Goal: Register for event/course

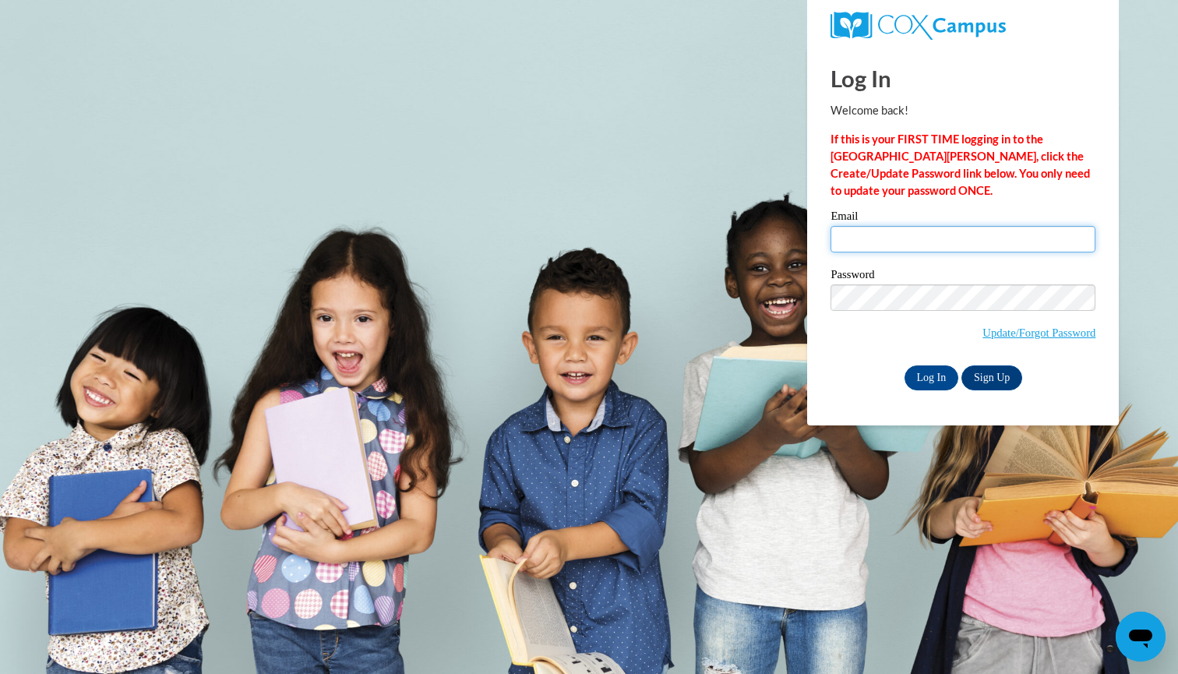
type input "emmahess04@gmail.com"
click at [945, 375] on input "Log In" at bounding box center [931, 377] width 55 height 25
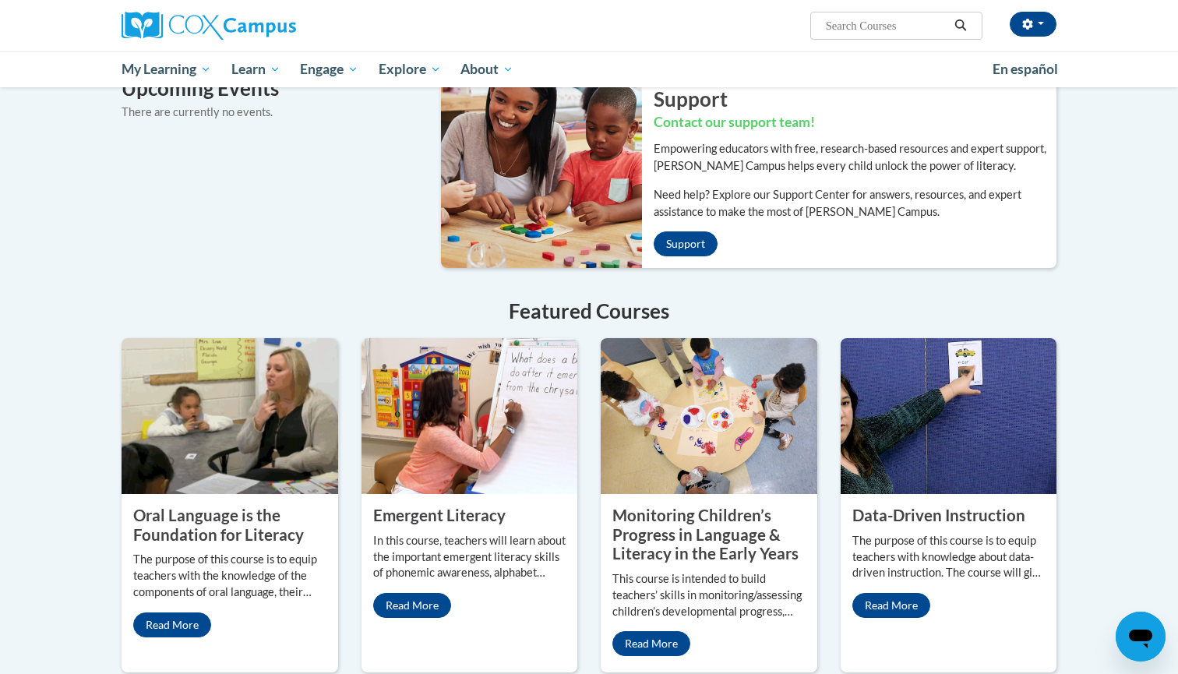
scroll to position [1041, 0]
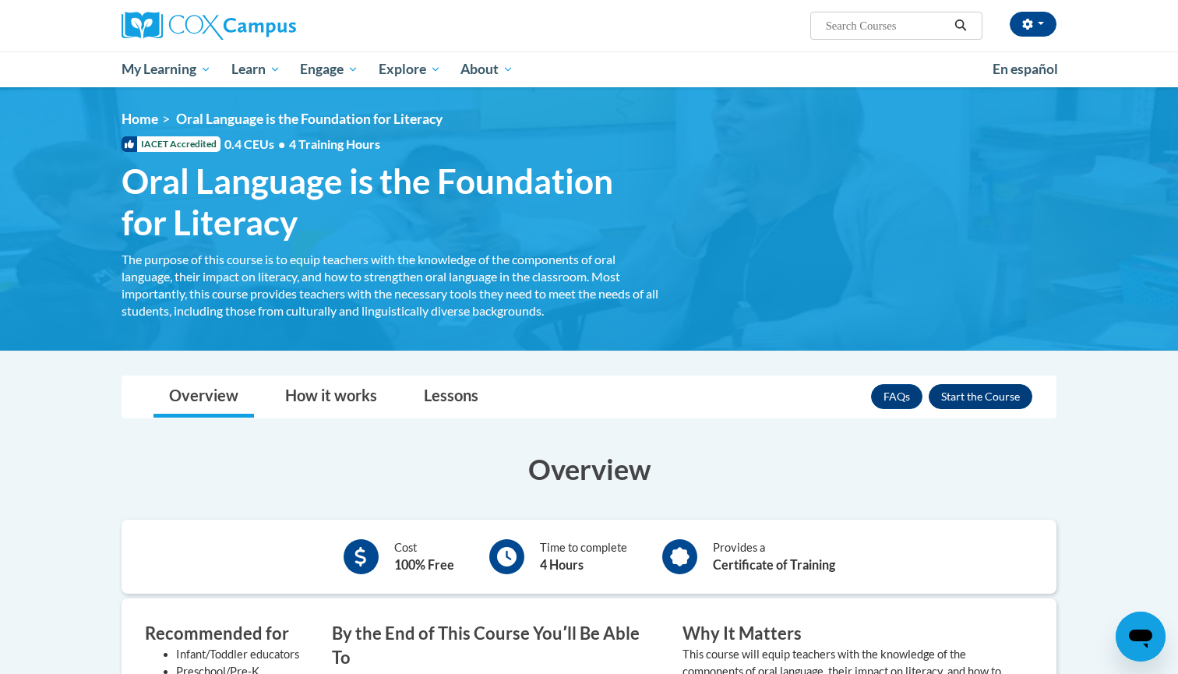
click at [987, 393] on button "Enroll" at bounding box center [980, 396] width 104 height 25
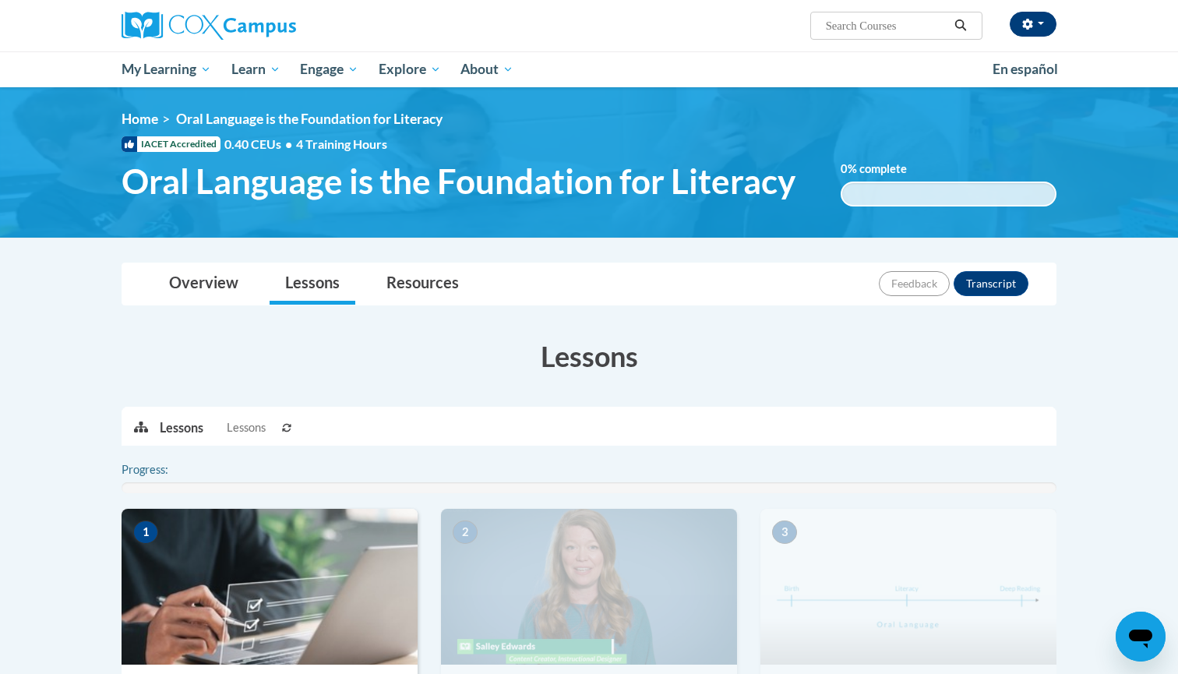
click at [1046, 28] on button "button" at bounding box center [1032, 24] width 47 height 25
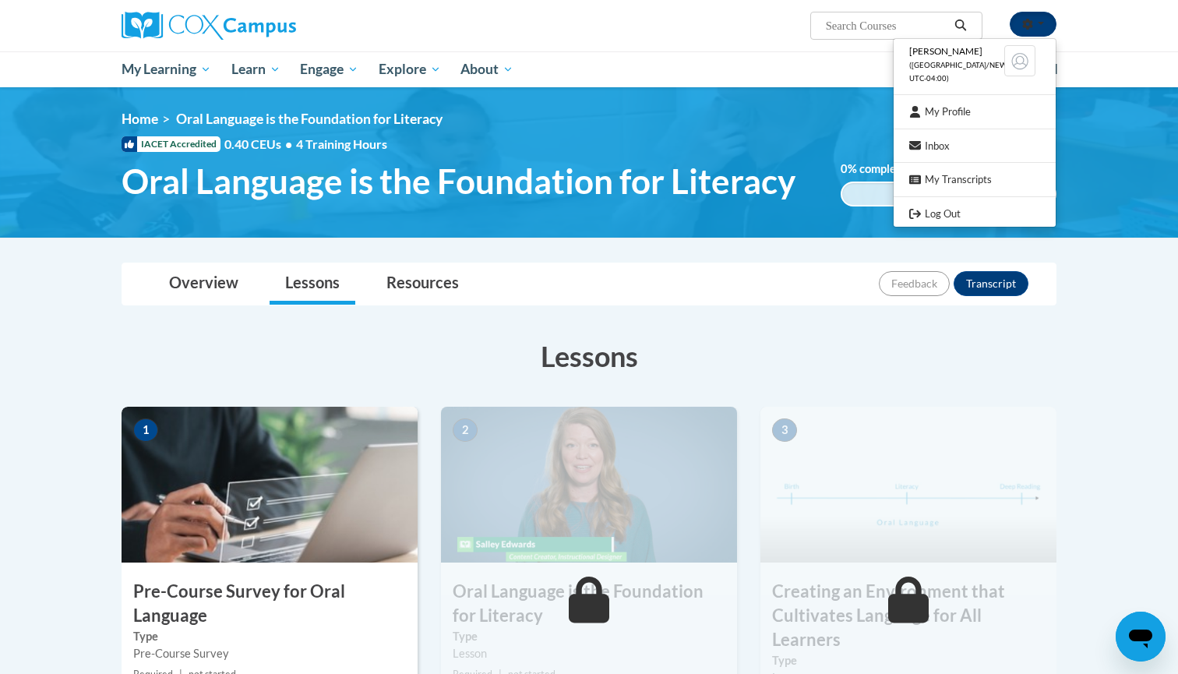
click at [1042, 28] on button "button" at bounding box center [1032, 24] width 47 height 25
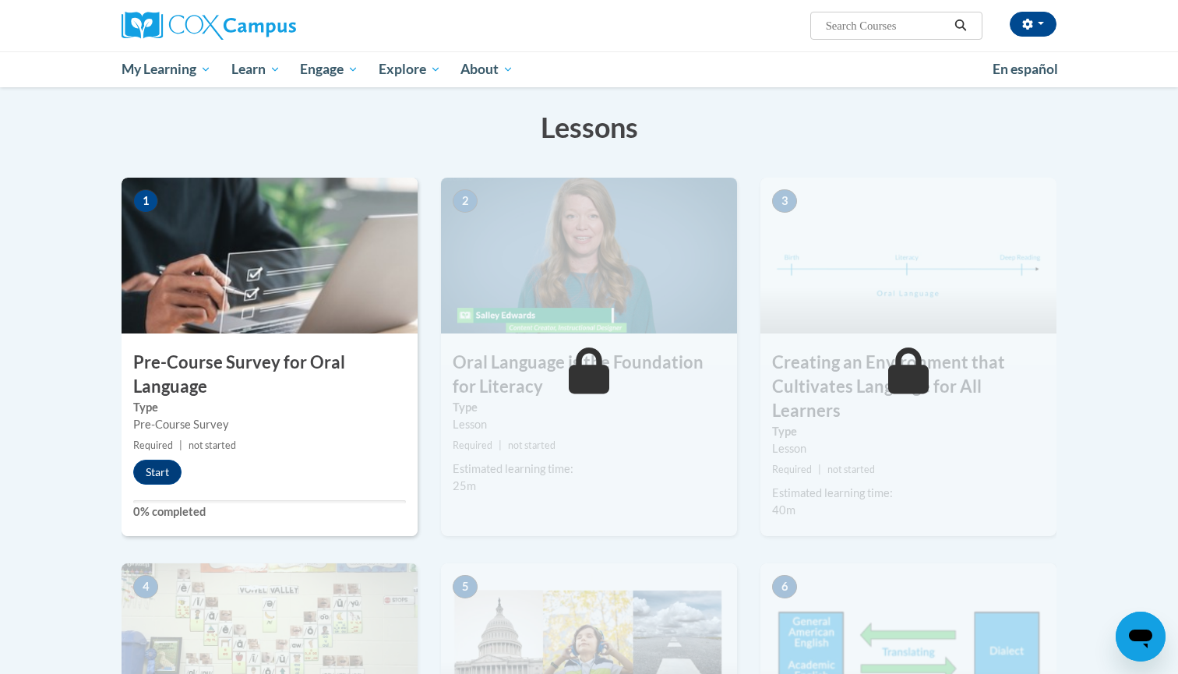
scroll to position [245, 0]
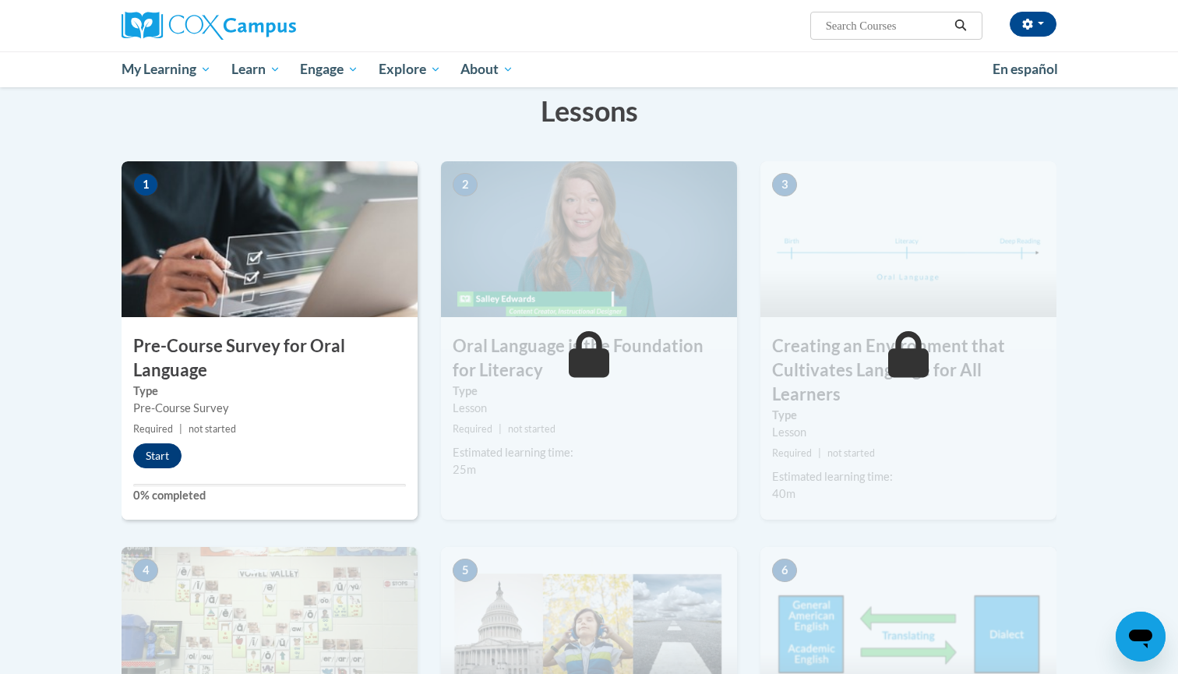
click at [152, 460] on button "Start" at bounding box center [157, 455] width 48 height 25
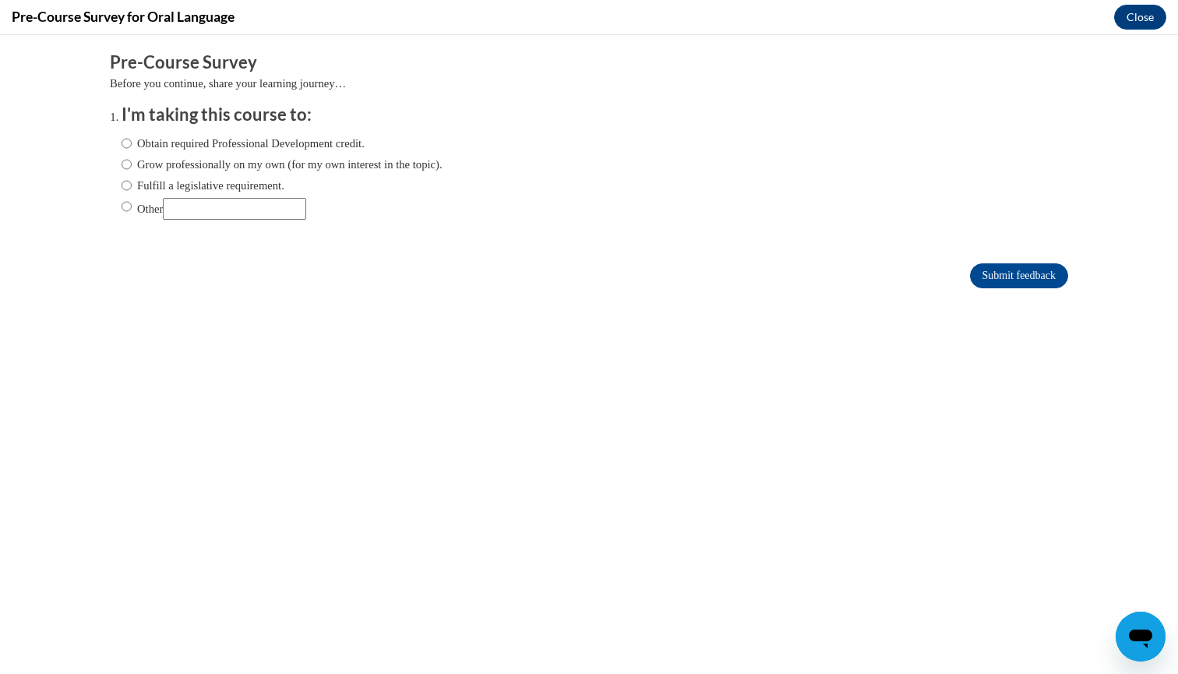
scroll to position [0, 0]
click at [284, 143] on label "Obtain required Professional Development credit." at bounding box center [243, 143] width 243 height 17
click at [132, 143] on input "Obtain required Professional Development credit." at bounding box center [127, 143] width 10 height 17
radio input "true"
click at [1056, 283] on input "Submit feedback" at bounding box center [1019, 275] width 98 height 25
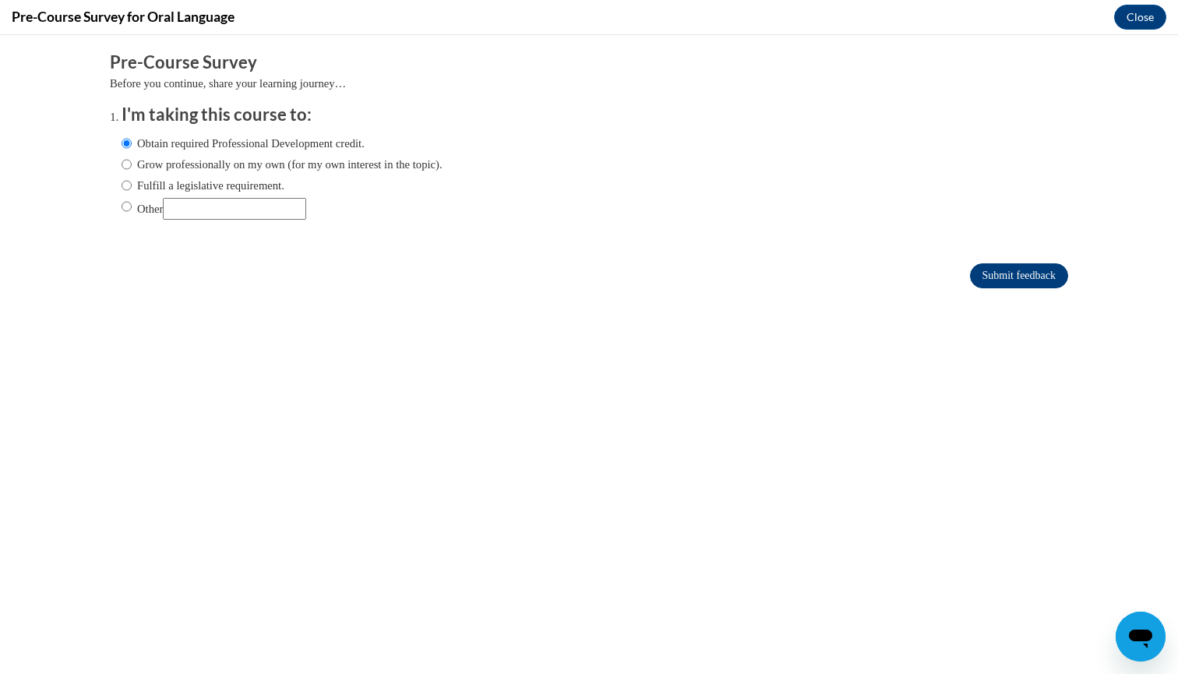
click at [1047, 276] on input "Submit feedback" at bounding box center [1019, 275] width 98 height 25
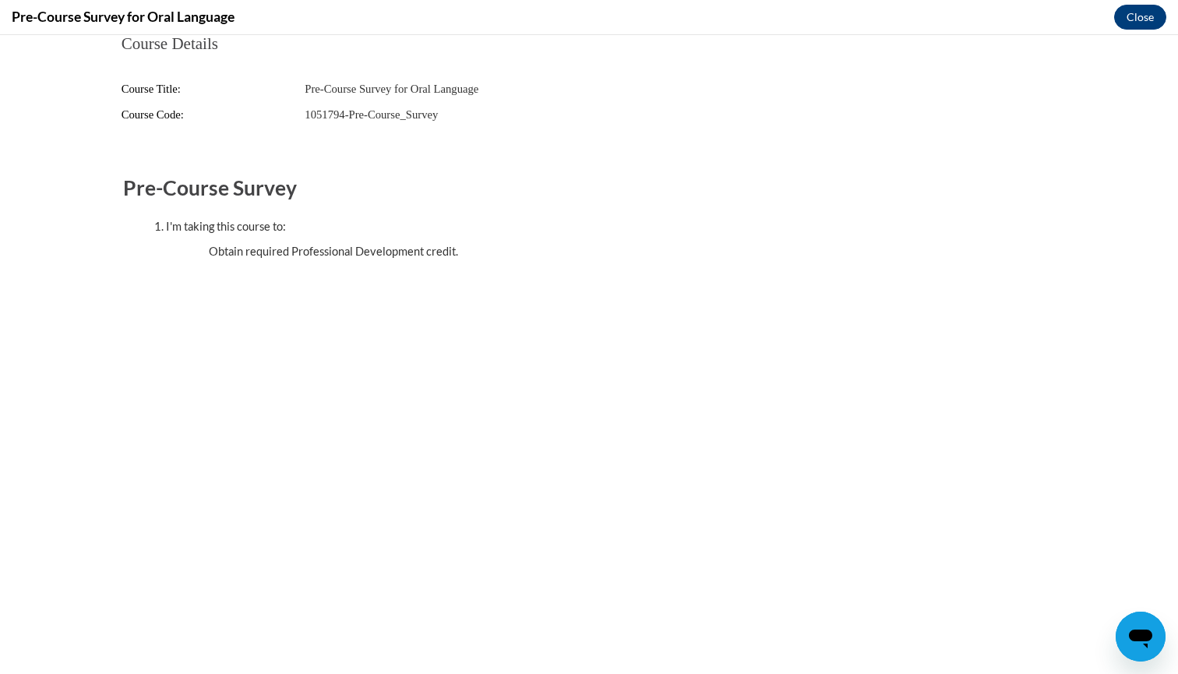
click at [1132, 18] on button "Close" at bounding box center [1140, 17] width 52 height 25
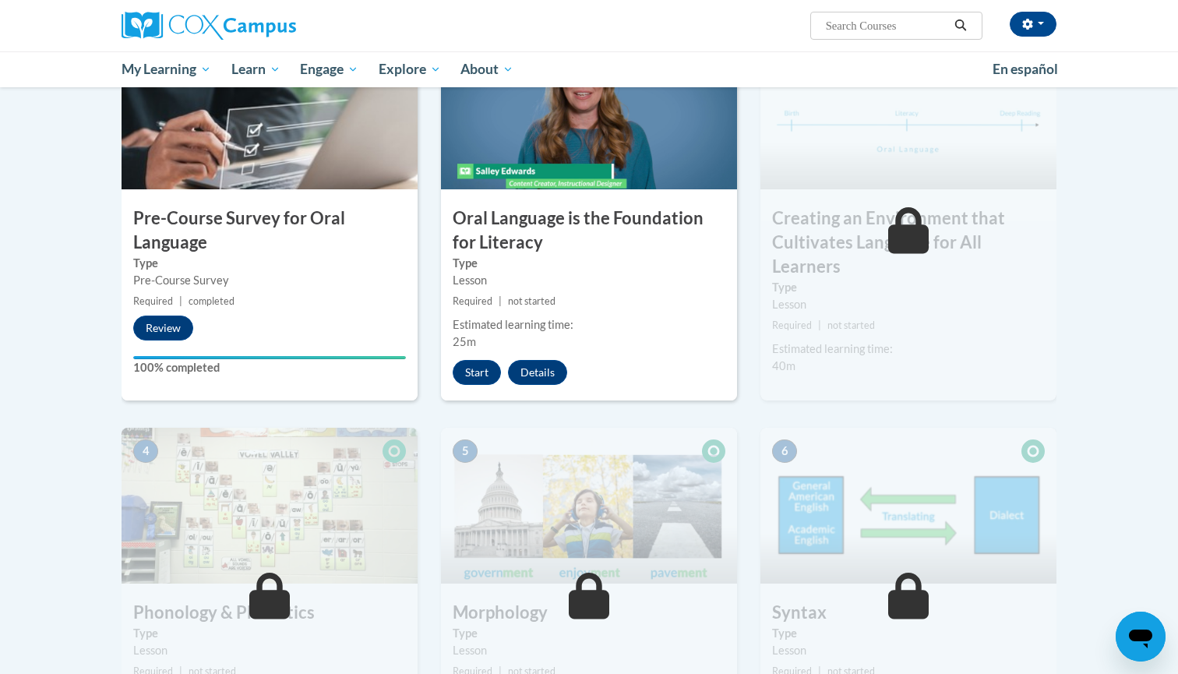
scroll to position [151, 0]
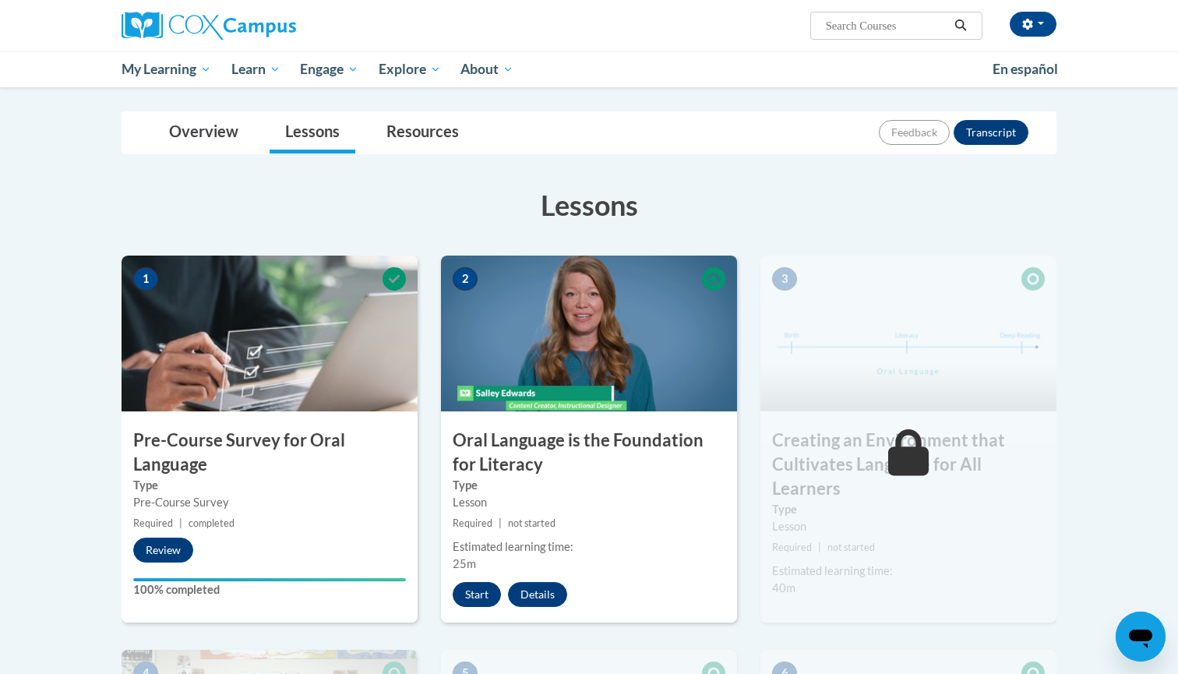
click at [479, 589] on button "Start" at bounding box center [477, 594] width 48 height 25
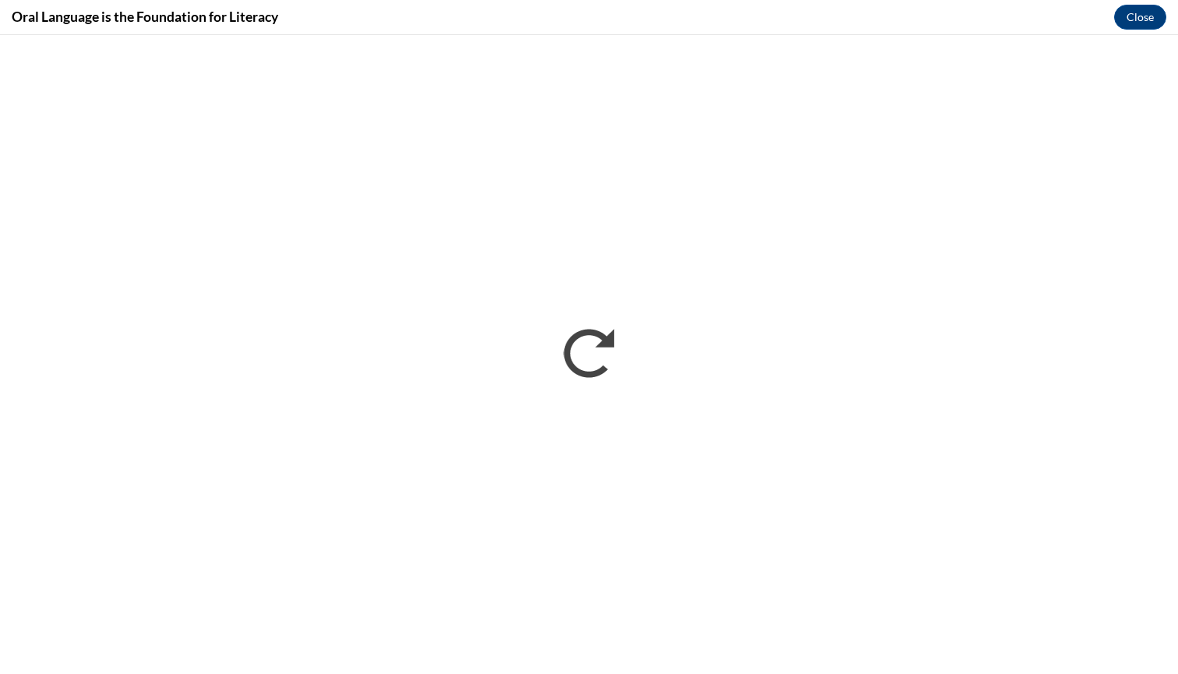
scroll to position [0, 0]
click at [1130, 19] on button "Close" at bounding box center [1140, 17] width 52 height 25
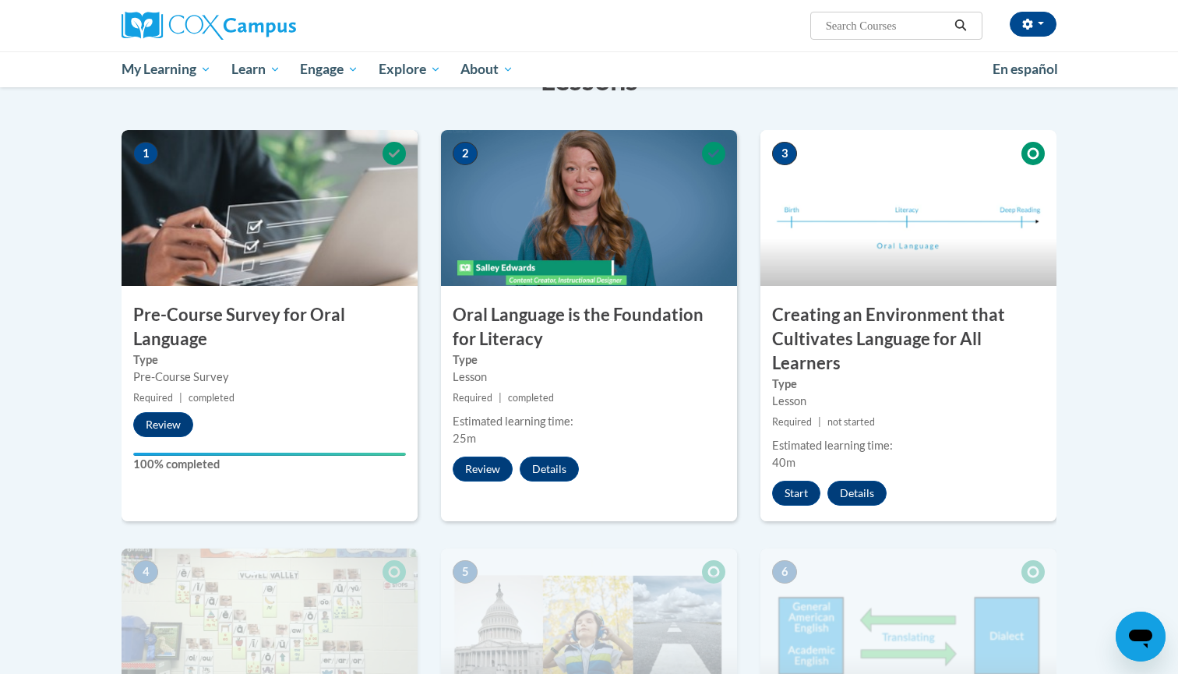
scroll to position [280, 0]
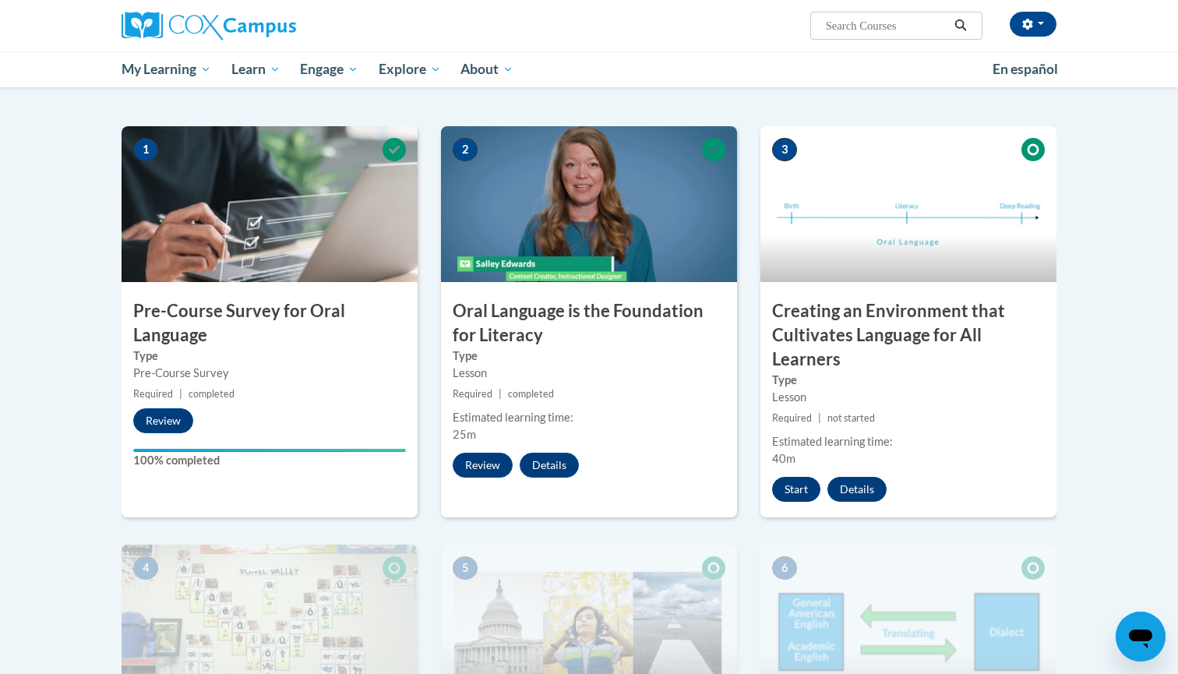
click at [811, 489] on button "Start" at bounding box center [796, 489] width 48 height 25
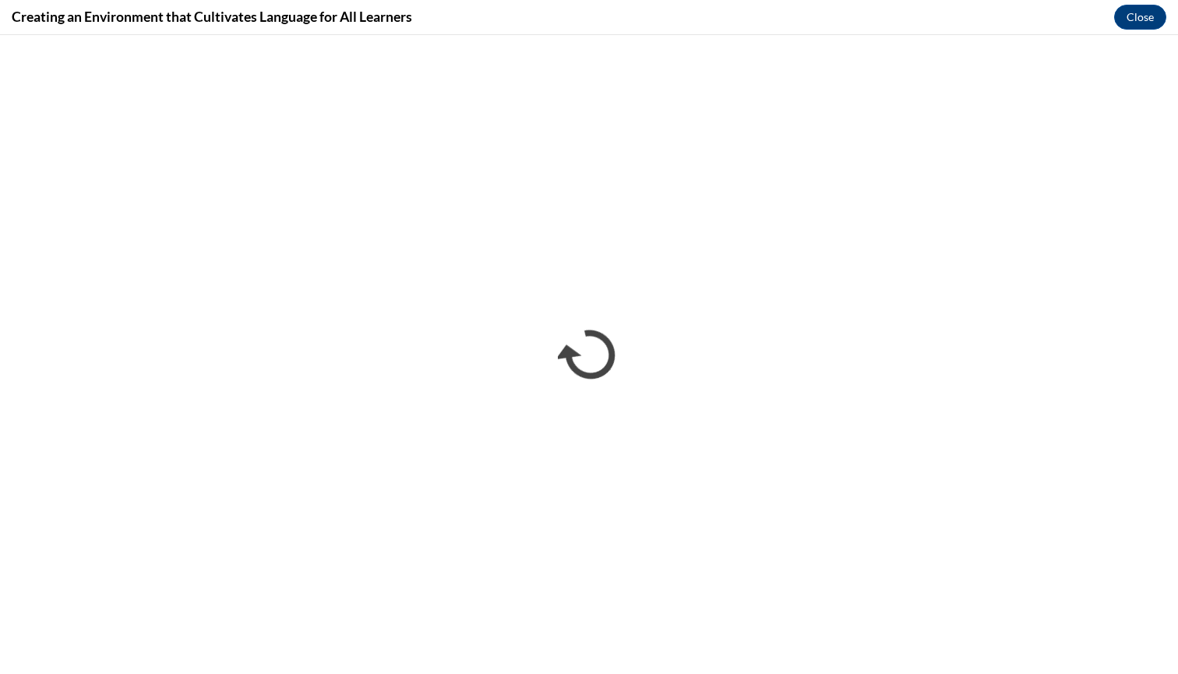
scroll to position [0, 0]
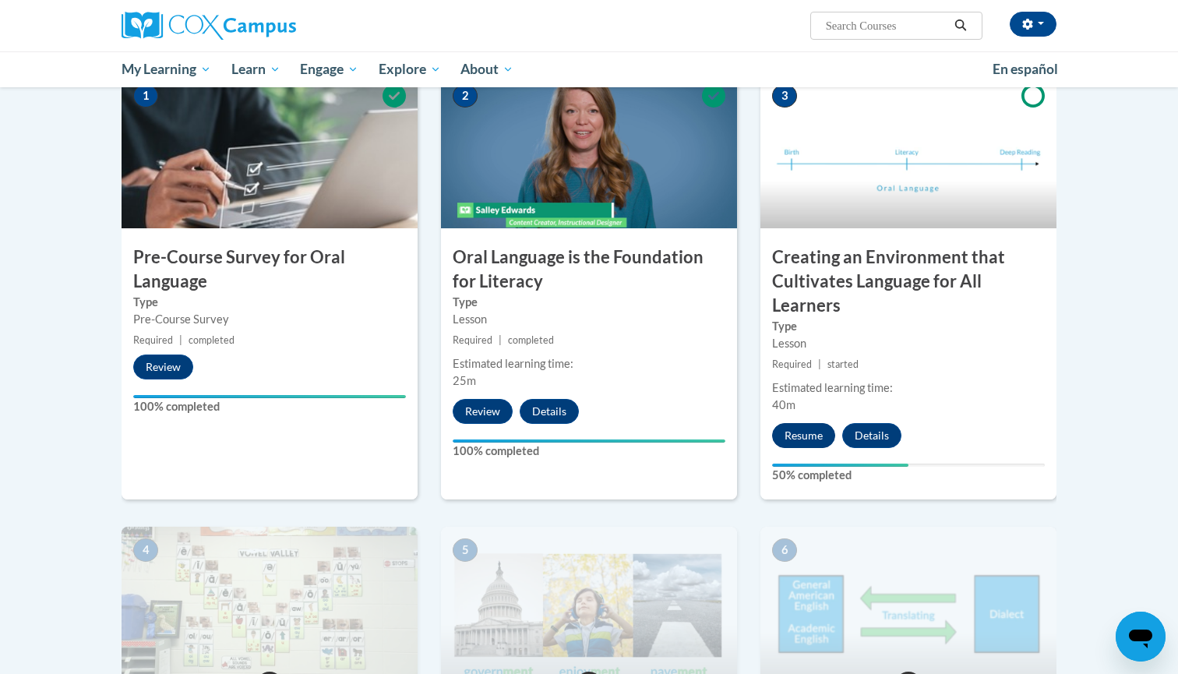
click at [795, 436] on button "Resume" at bounding box center [803, 435] width 63 height 25
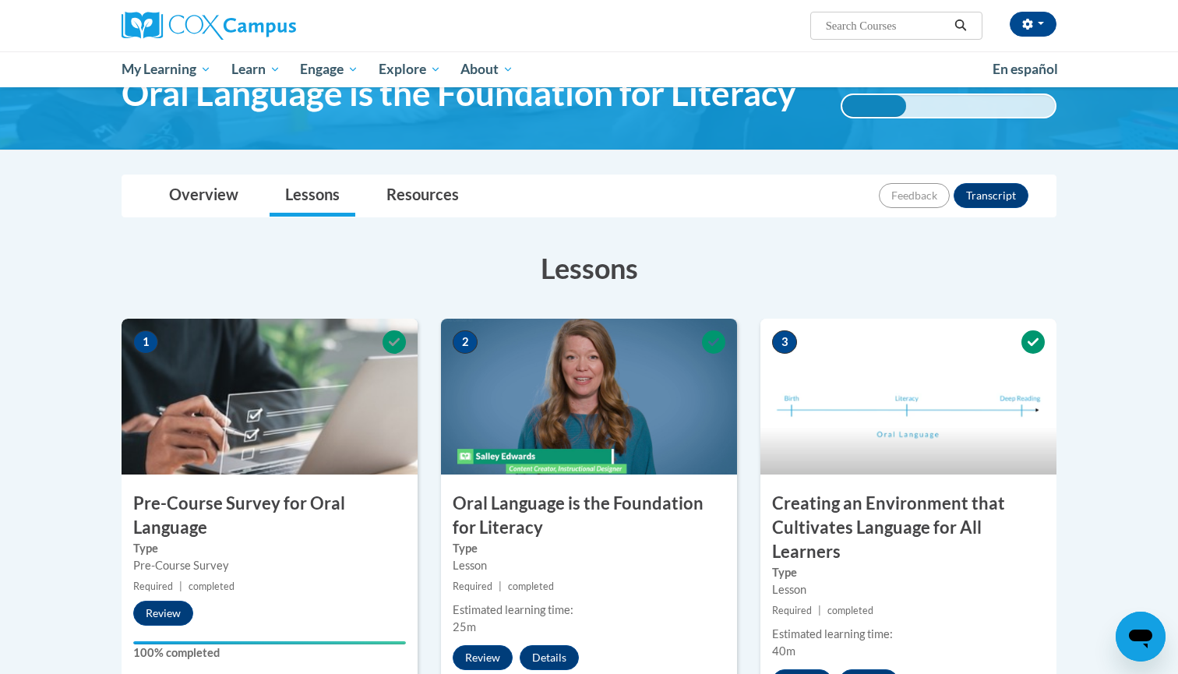
scroll to position [84, 0]
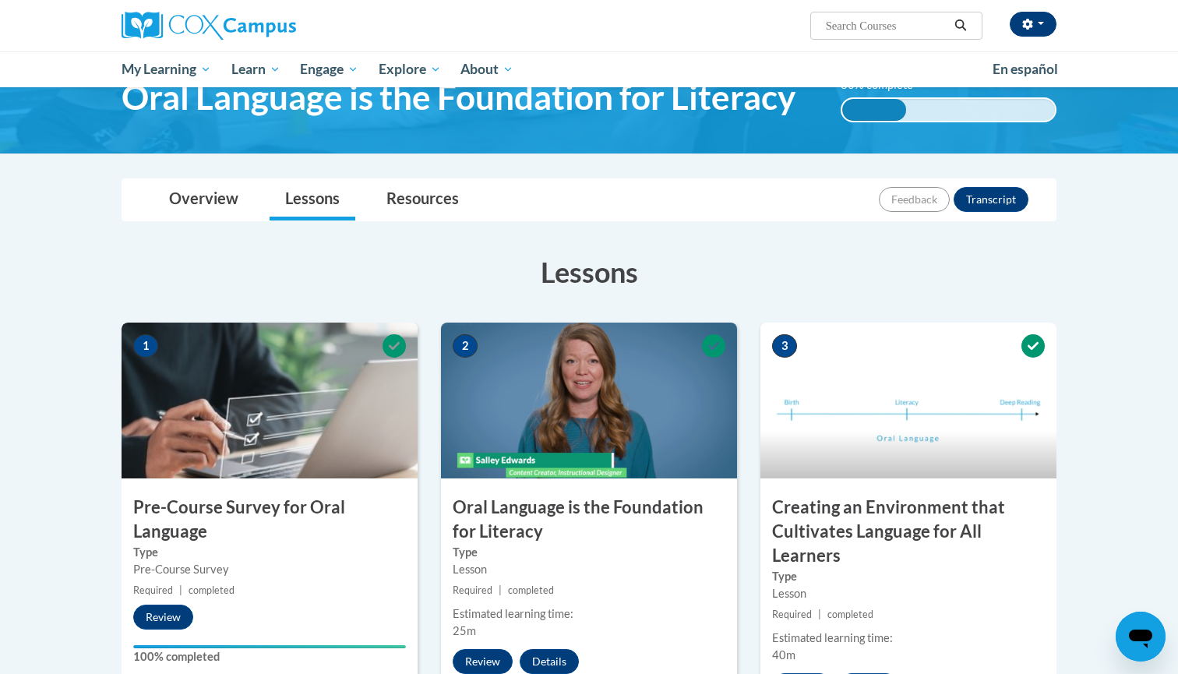
click at [1027, 23] on icon "button" at bounding box center [1027, 24] width 11 height 11
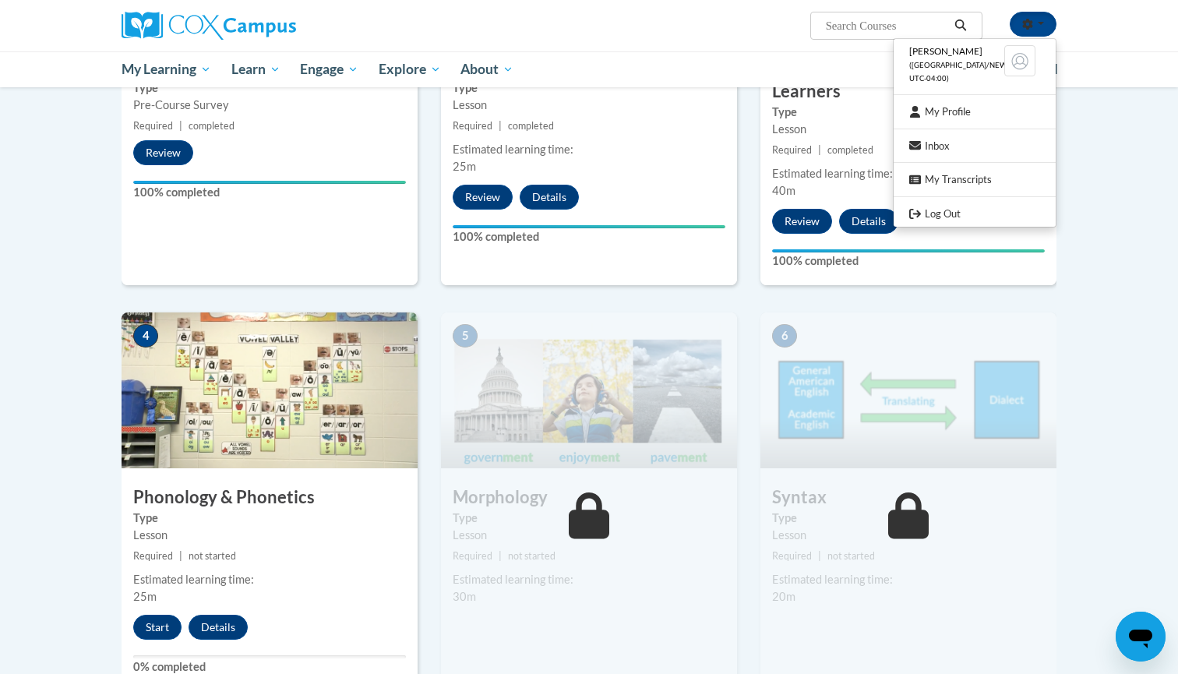
scroll to position [608, 0]
